Goal: Task Accomplishment & Management: Manage account settings

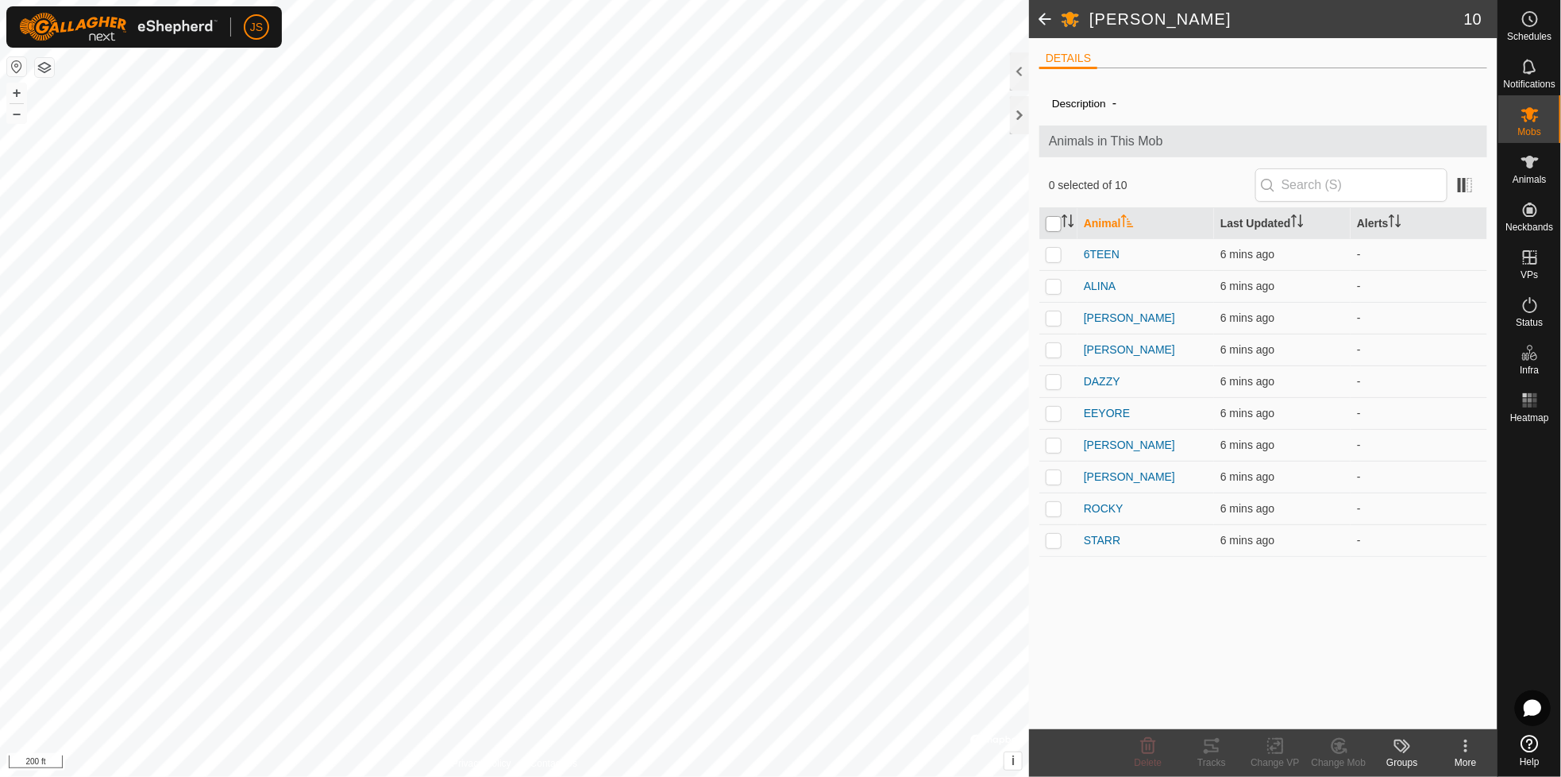
click at [1053, 224] on input "checkbox" at bounding box center [1054, 224] width 16 height 16
checkbox input "true"
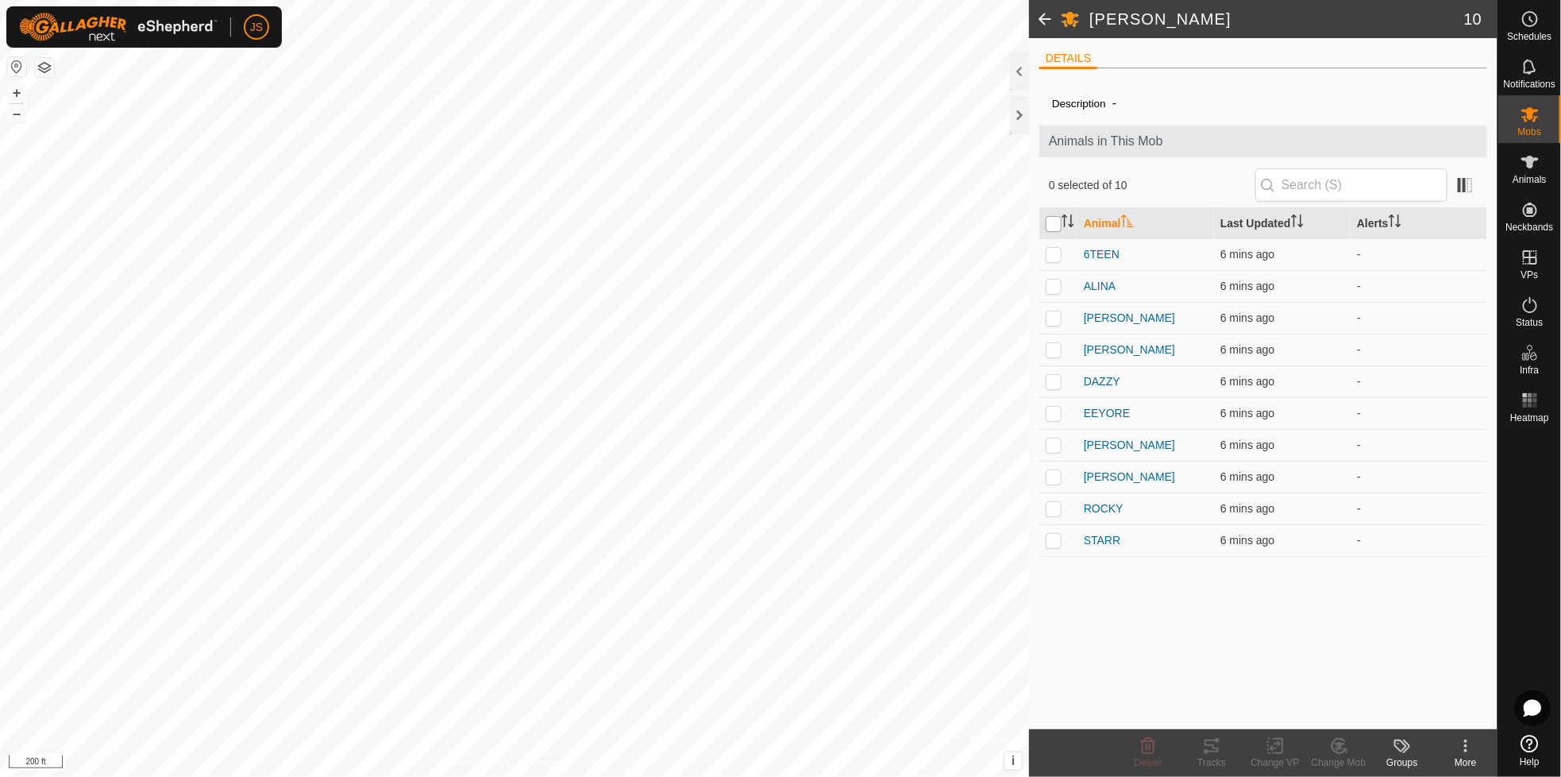
checkbox input "true"
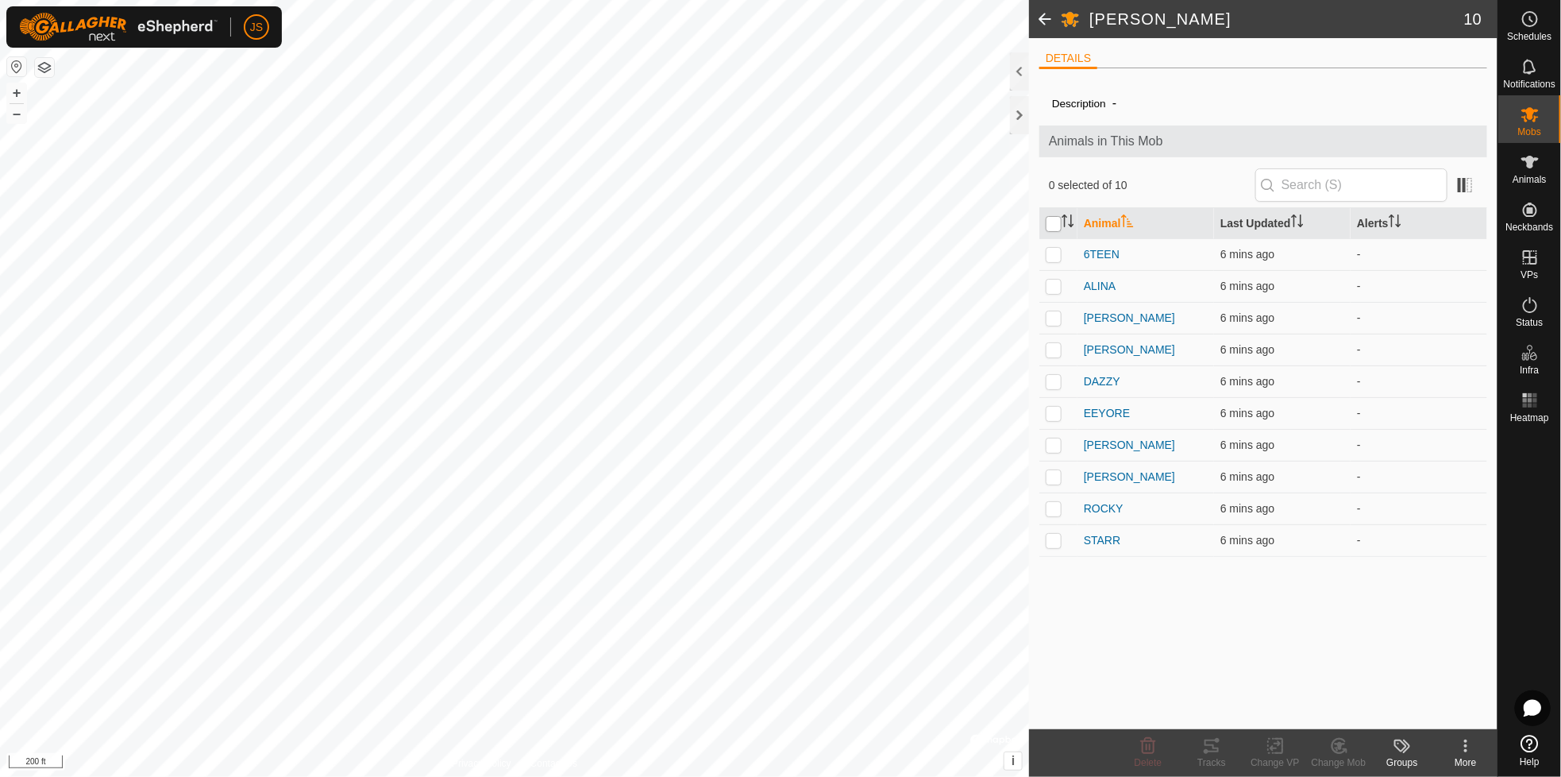
checkbox input "true"
click at [1209, 743] on icon at bounding box center [1211, 745] width 19 height 19
